Goal: Task Accomplishment & Management: Use online tool/utility

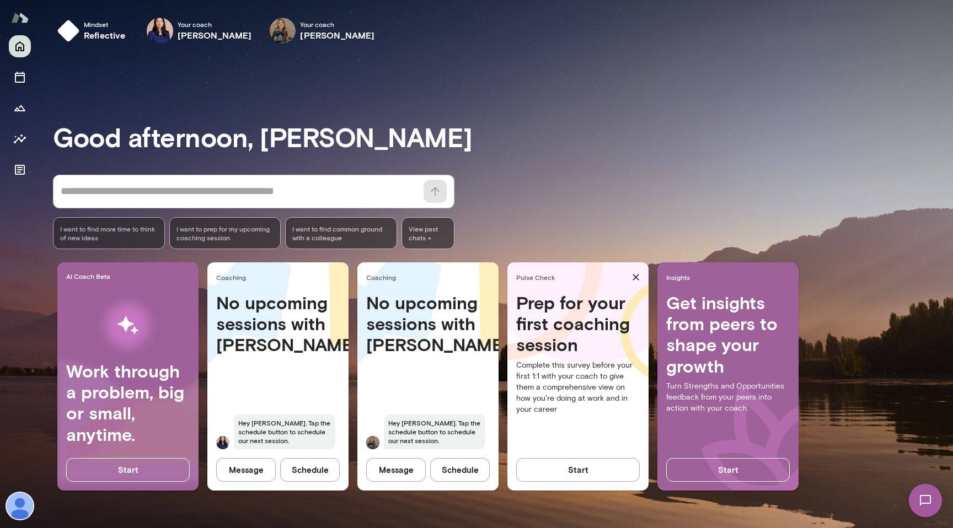
click at [308, 473] on button "Schedule" at bounding box center [310, 469] width 60 height 23
click at [929, 22] on icon "button" at bounding box center [926, 19] width 7 height 7
click at [314, 470] on button "Schedule" at bounding box center [310, 469] width 60 height 23
